Goal: Information Seeking & Learning: Check status

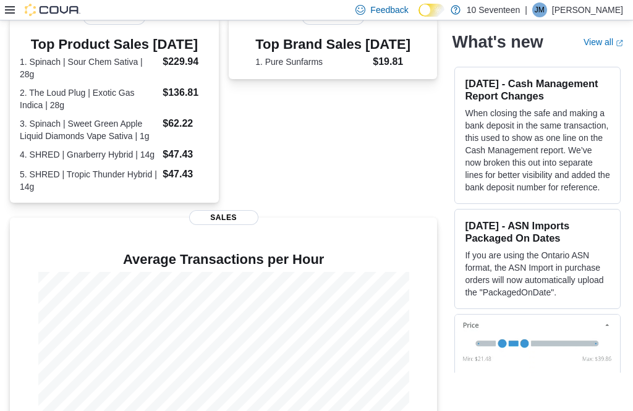
scroll to position [290, 0]
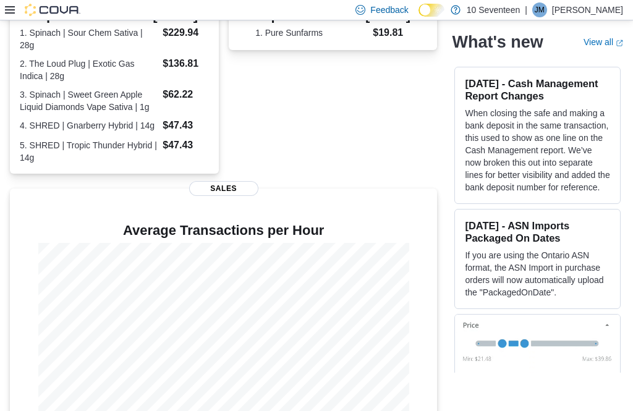
click at [626, 30] on div "Home Feedback 10 Seventeen Updated 2 minute(s) ago 0 units / 0 g Expired or Exp…" at bounding box center [316, 89] width 633 height 718
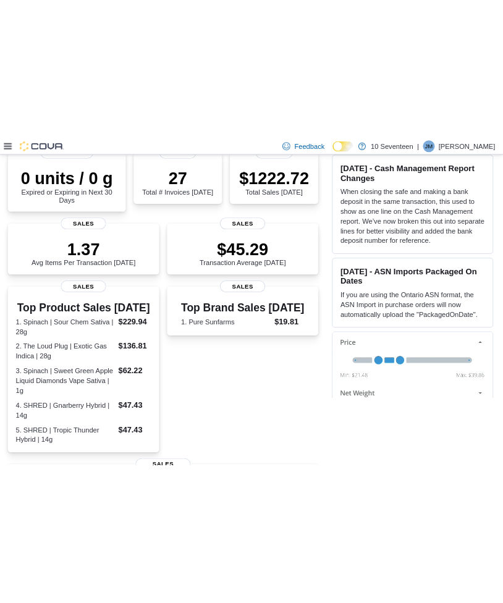
scroll to position [0, 0]
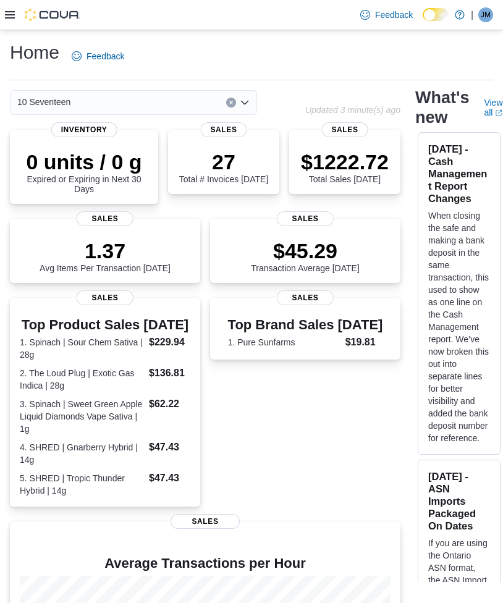
click at [302, 411] on div at bounding box center [205, 573] width 371 height 5
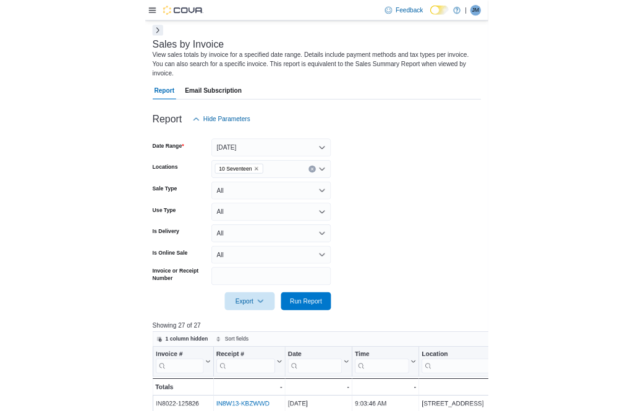
scroll to position [112, 0]
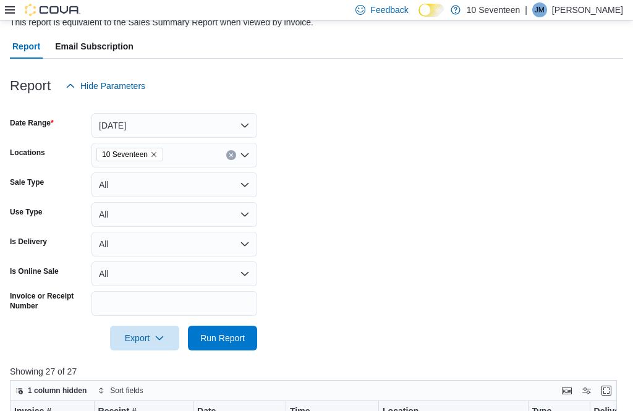
click at [244, 335] on span "Run Report" at bounding box center [222, 338] width 45 height 12
click at [232, 340] on span "Run Report" at bounding box center [222, 338] width 45 height 12
click at [242, 341] on span "Run Report" at bounding box center [222, 338] width 45 height 12
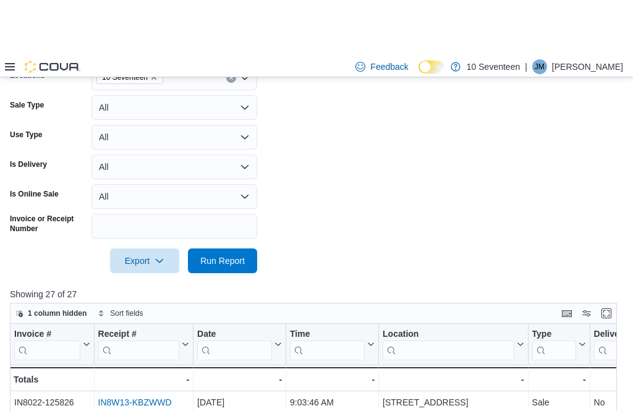
scroll to position [0, 0]
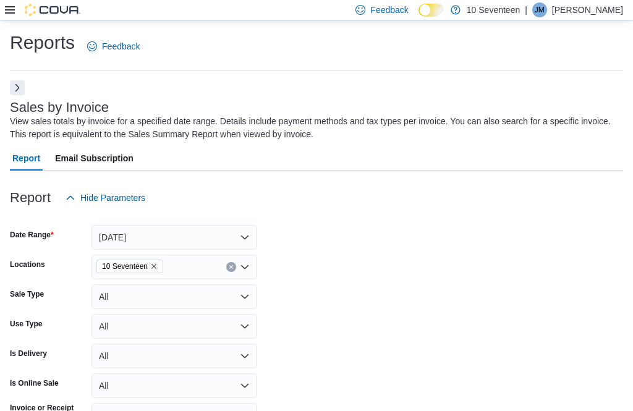
click at [20, 92] on button "Next" at bounding box center [17, 87] width 15 height 15
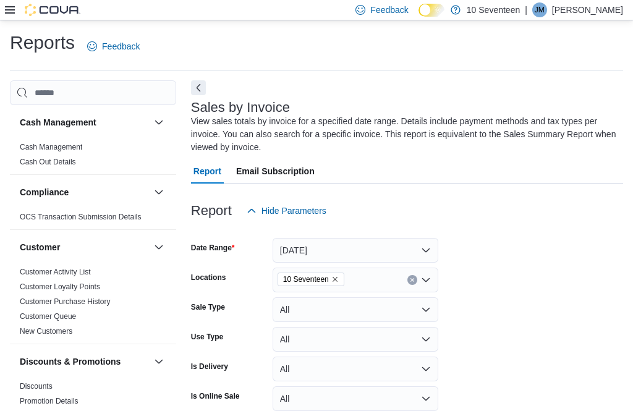
click at [59, 272] on link "Customer Activity List" at bounding box center [55, 272] width 71 height 9
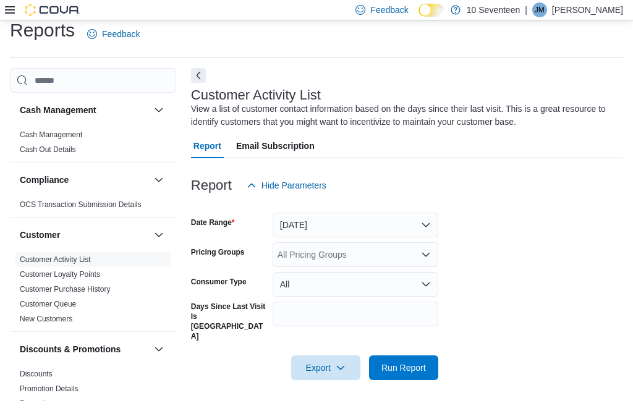
scroll to position [41, 0]
click at [425, 213] on button "Yesterday" at bounding box center [356, 225] width 166 height 25
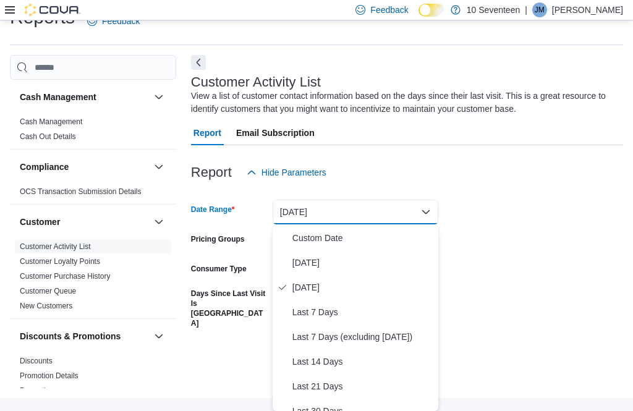
click at [370, 255] on span "Today" at bounding box center [362, 262] width 141 height 15
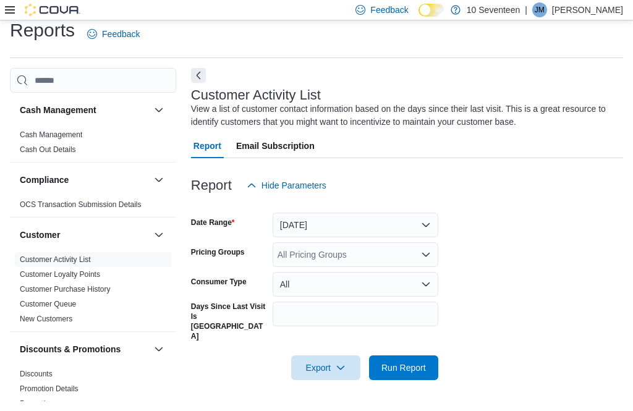
click at [427, 356] on span "Run Report" at bounding box center [404, 368] width 54 height 25
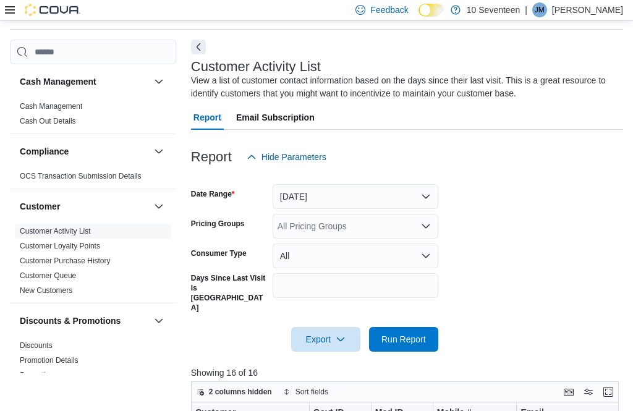
click at [416, 333] on span "Run Report" at bounding box center [404, 339] width 45 height 12
click at [419, 333] on span "Run Report" at bounding box center [404, 339] width 45 height 12
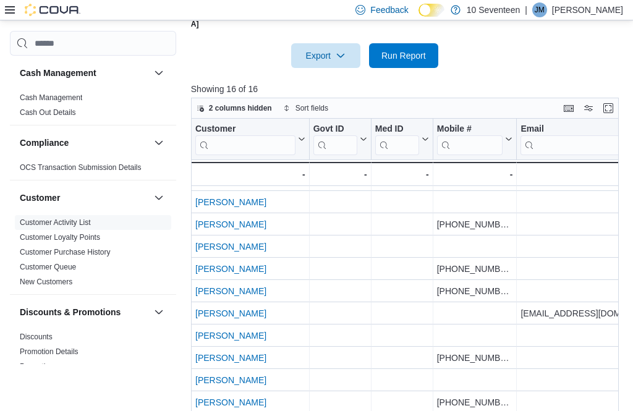
scroll to position [84, 0]
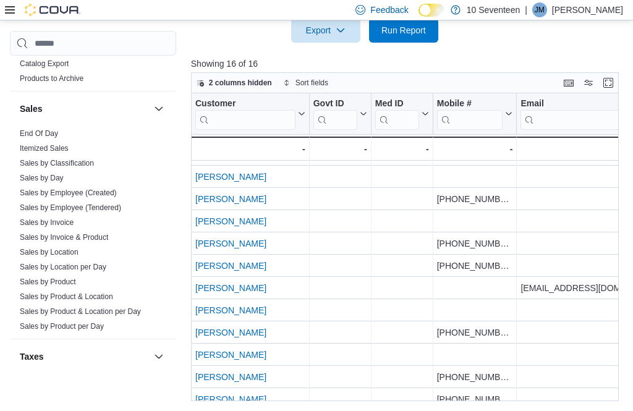
scroll to position [827, 0]
click at [69, 247] on link "Sales by Location" at bounding box center [49, 251] width 59 height 9
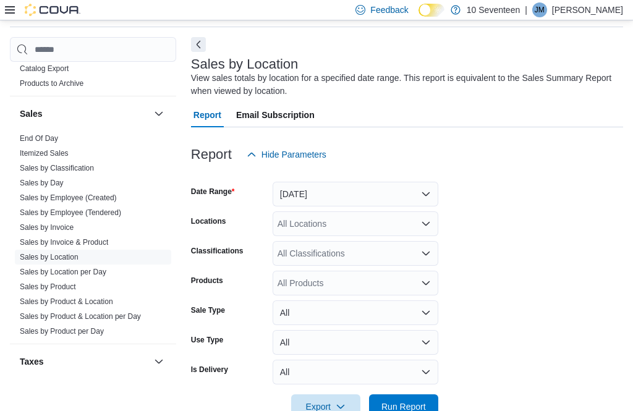
scroll to position [42, 0]
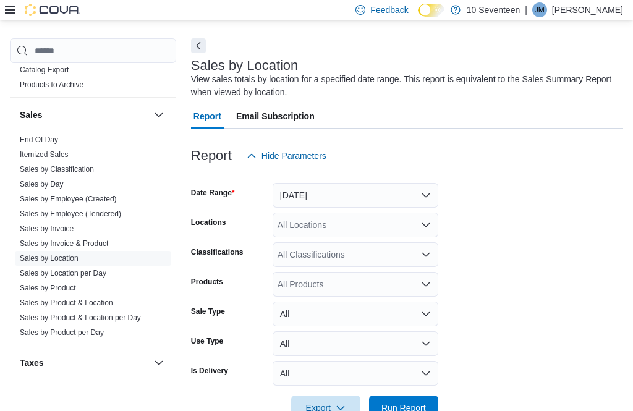
click at [70, 257] on link "Sales by Location" at bounding box center [49, 258] width 59 height 9
click at [415, 205] on button "Yesterday" at bounding box center [356, 195] width 166 height 25
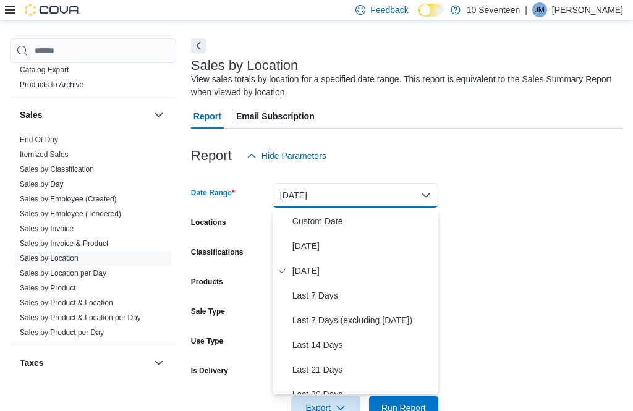
click at [382, 252] on span "Today" at bounding box center [362, 246] width 141 height 15
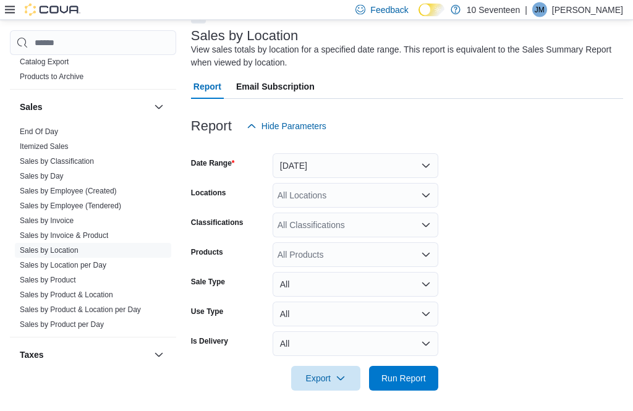
scroll to position [69, 0]
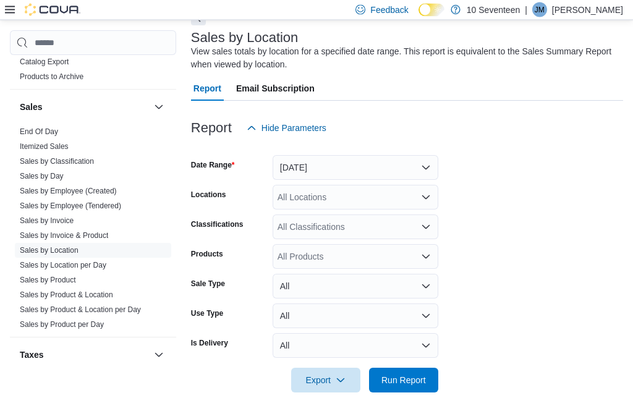
click at [435, 382] on button "Run Report" at bounding box center [403, 381] width 69 height 25
click at [424, 393] on span "Run Report" at bounding box center [404, 380] width 54 height 25
click at [417, 386] on span "Run Report" at bounding box center [404, 380] width 45 height 12
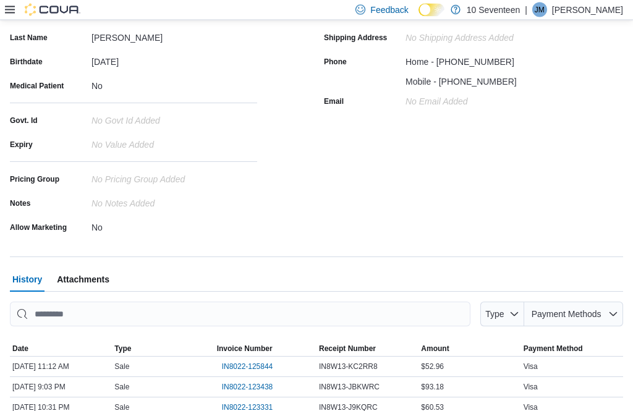
scroll to position [166, 0]
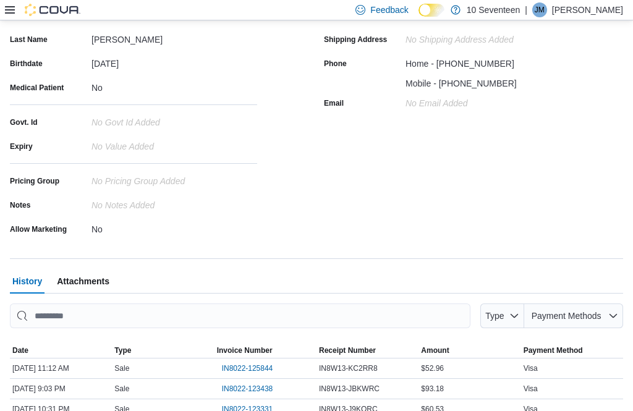
click at [261, 369] on span "IN8022-125844" at bounding box center [247, 369] width 51 height 10
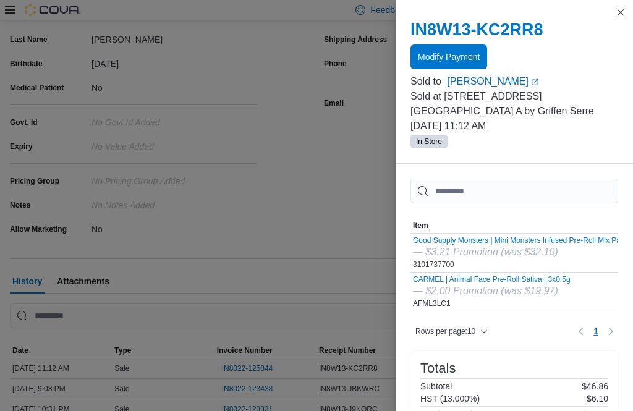
click at [620, 17] on button "Close this dialog" at bounding box center [620, 12] width 15 height 15
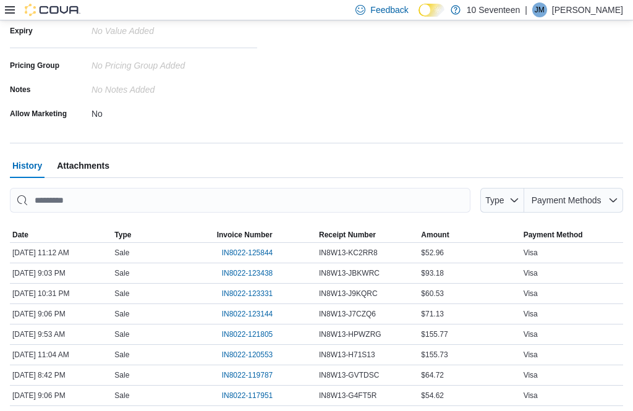
scroll to position [0, 0]
